Goal: Task Accomplishment & Management: Manage account settings

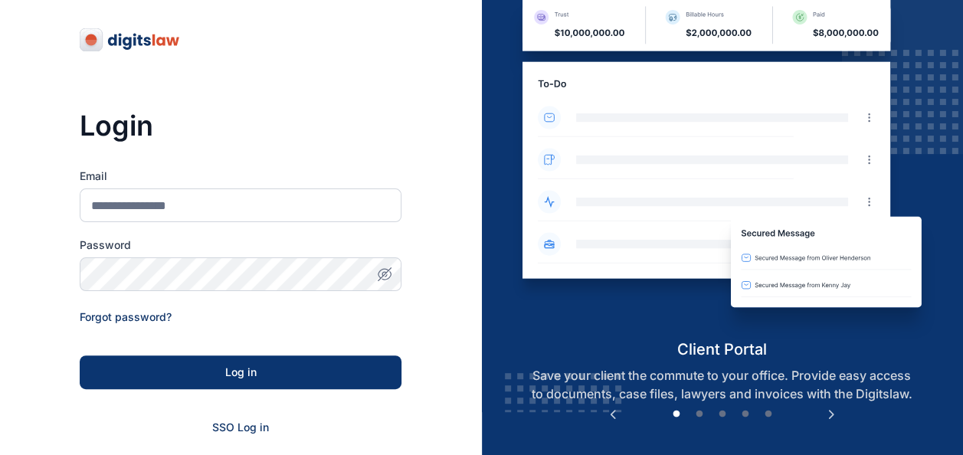
scroll to position [153, 0]
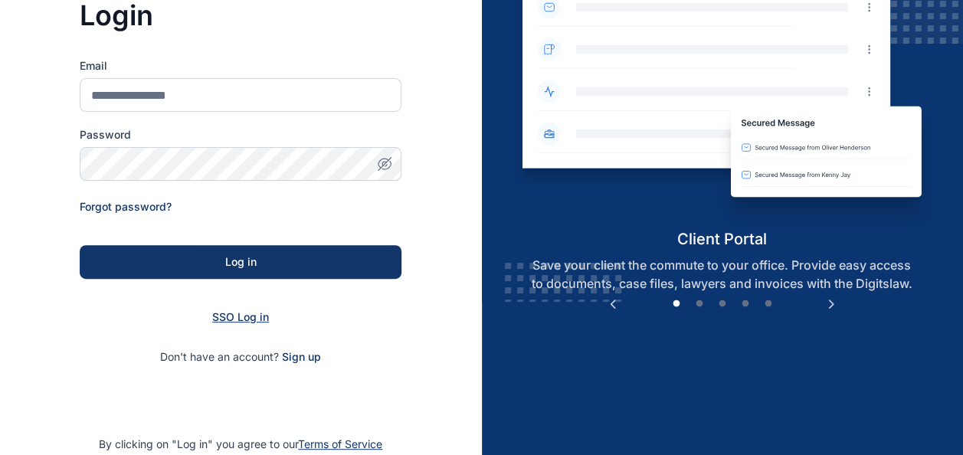
click at [240, 322] on span "SSO Log in" at bounding box center [240, 316] width 57 height 13
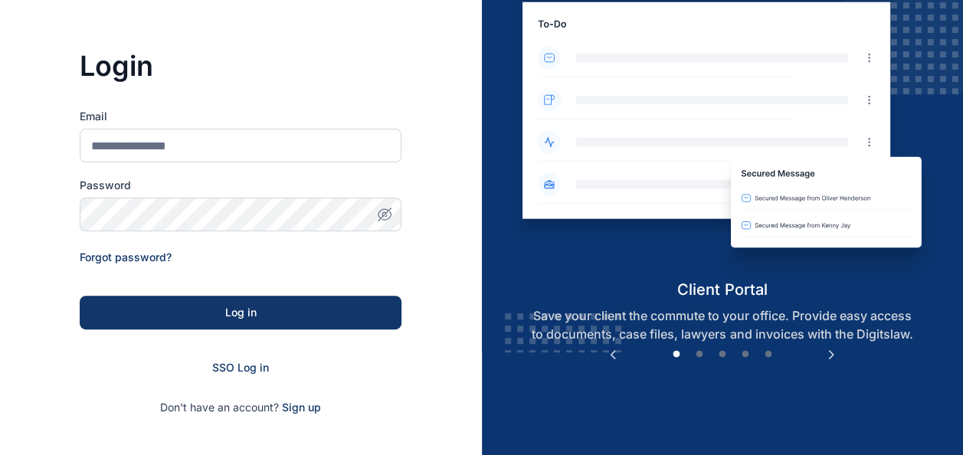
scroll to position [230, 0]
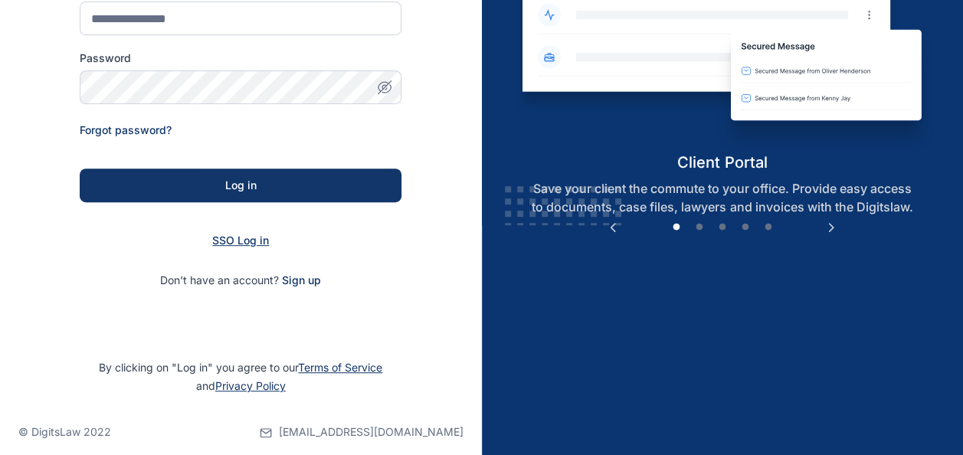
click at [253, 241] on span "SSO Log in" at bounding box center [240, 240] width 57 height 13
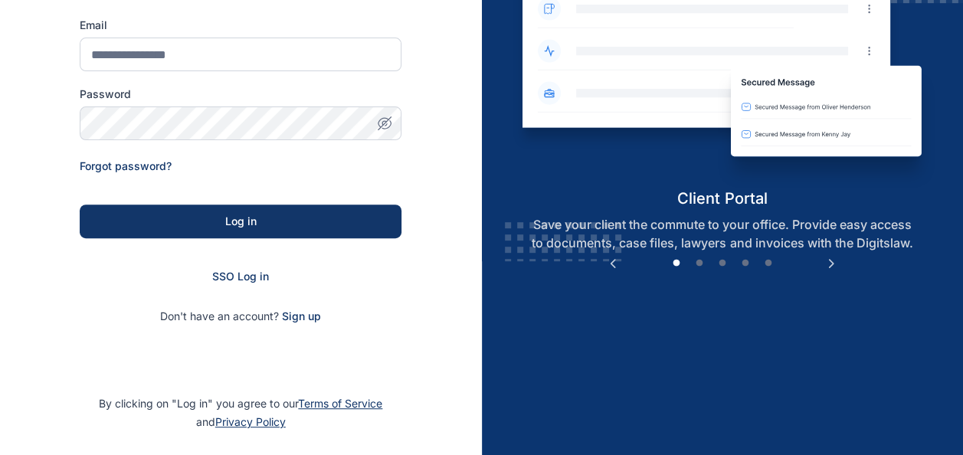
scroll to position [230, 0]
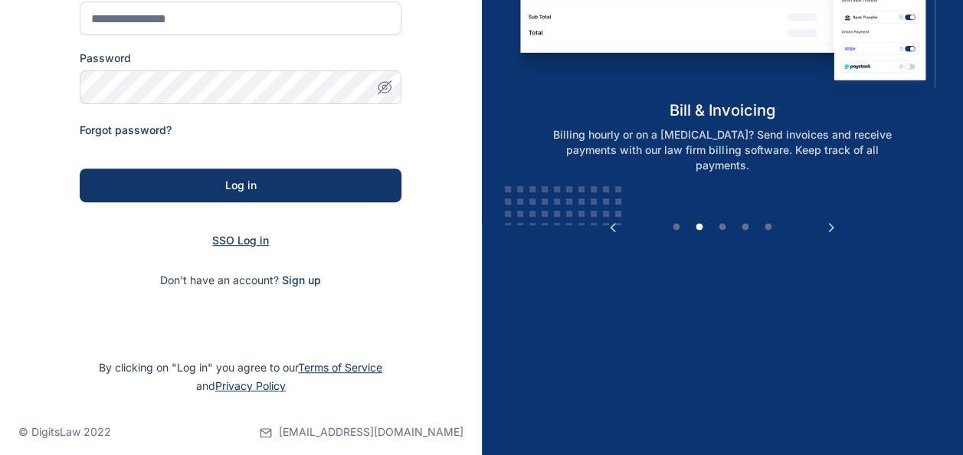
click at [237, 243] on span "SSO Log in" at bounding box center [240, 240] width 57 height 13
